Goal: Task Accomplishment & Management: Complete application form

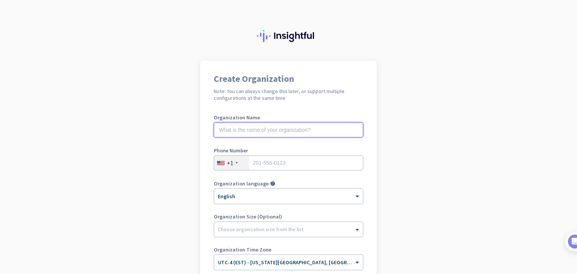
click at [297, 133] on input "text" at bounding box center [288, 129] width 149 height 15
type input "Mercor"
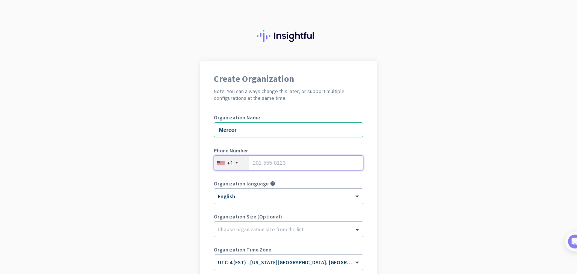
click at [282, 167] on input "tel" at bounding box center [288, 162] width 149 height 15
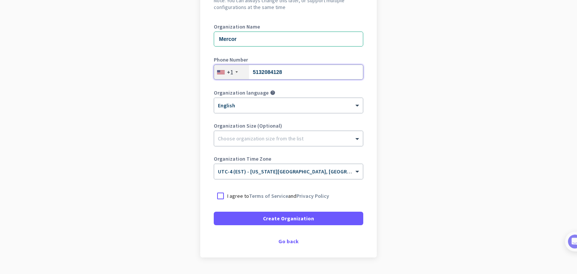
scroll to position [112, 0]
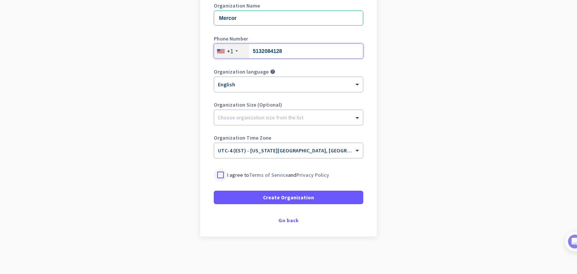
type input "5132084128"
click at [219, 175] on div at bounding box center [221, 175] width 14 height 14
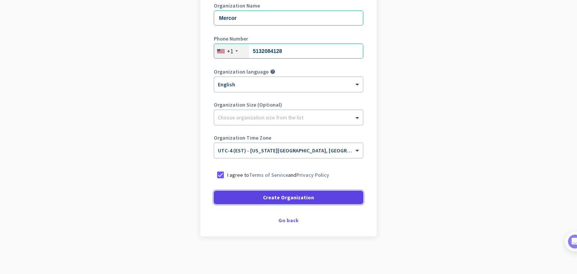
click at [282, 196] on span "Create Organization" at bounding box center [288, 198] width 51 height 8
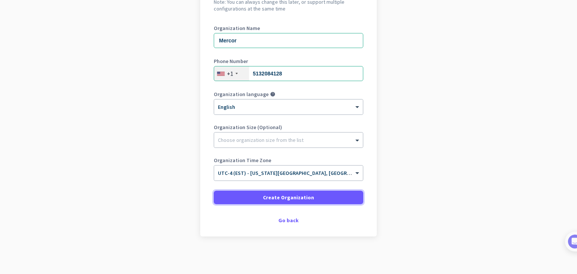
scroll to position [89, 0]
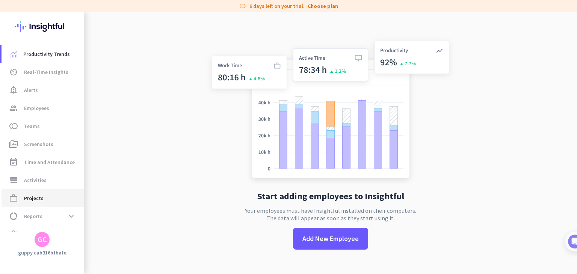
click at [41, 198] on span "Projects" at bounding box center [34, 198] width 20 height 9
